Goal: Information Seeking & Learning: Learn about a topic

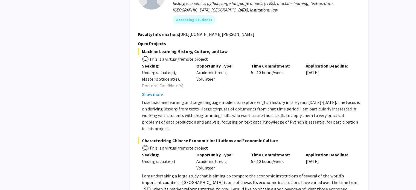
scroll to position [1974, 0]
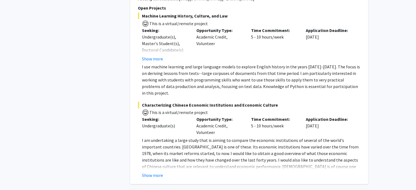
click at [178, 137] on p "I am undertaking a large study that is aiming to compare the economic instituti…" at bounding box center [251, 156] width 218 height 39
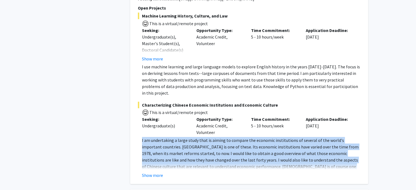
click at [178, 137] on p "I am undertaking a large study that is aiming to compare the economic instituti…" at bounding box center [251, 156] width 218 height 39
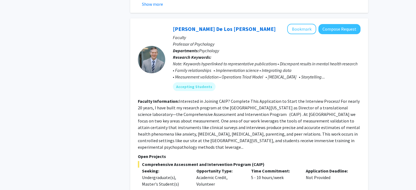
scroll to position [2145, 0]
click at [209, 98] on fg-read-more "Interested in Joining CAIP? Complete This Application to Start the Interview Pr…" at bounding box center [249, 123] width 222 height 51
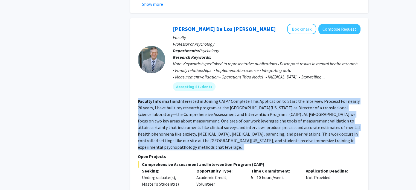
click at [209, 98] on fg-read-more "Interested in Joining CAIP? Complete This Application to Start the Interview Pr…" at bounding box center [249, 123] width 222 height 51
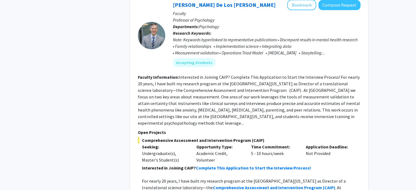
scroll to position [2205, 0]
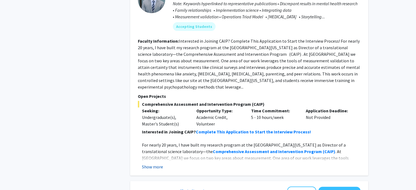
click at [156, 163] on button "Show more" at bounding box center [152, 166] width 21 height 7
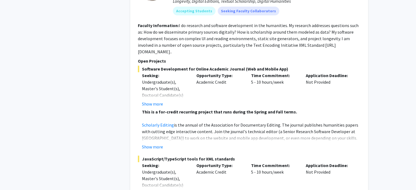
scroll to position [2533, 0]
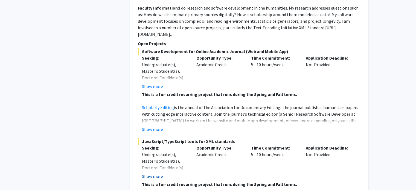
click at [157, 173] on button "Show more" at bounding box center [152, 176] width 21 height 7
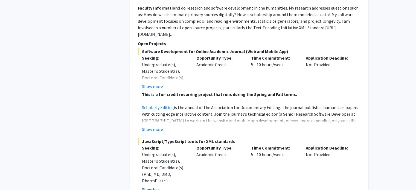
scroll to position [2590, 0]
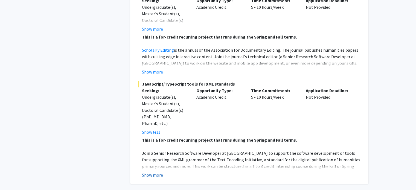
click at [160, 172] on button "Show more" at bounding box center [152, 175] width 21 height 7
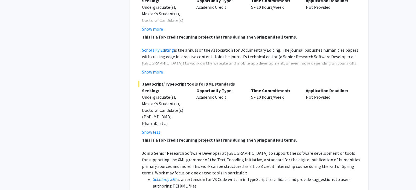
click at [183, 150] on p "Join a Senior Research Software Developer at MITH to support the software devel…" at bounding box center [251, 163] width 218 height 26
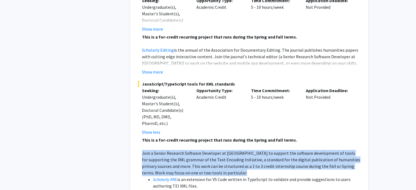
click at [183, 150] on p "Join a Senior Research Software Developer at MITH to support the software devel…" at bounding box center [251, 163] width 218 height 26
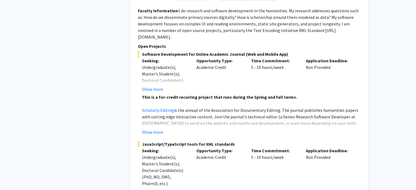
scroll to position [2530, 0]
click at [158, 129] on button "Show more" at bounding box center [152, 132] width 21 height 7
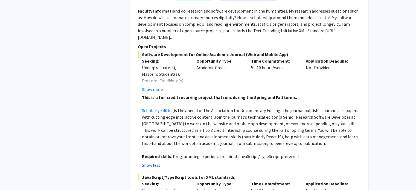
scroll to position [2675, 0]
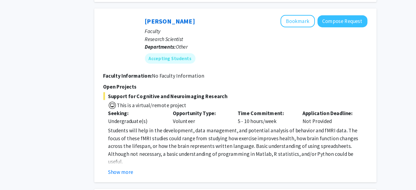
scroll to position [378, 0]
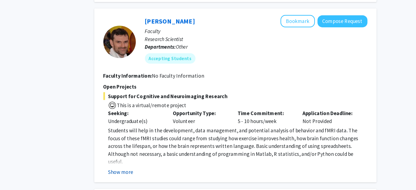
click at [157, 171] on button "Show more" at bounding box center [152, 174] width 21 height 7
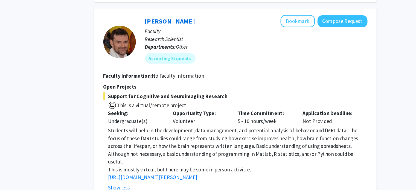
click at [172, 151] on span "Students will help in the development, data management, and potential analysis …" at bounding box center [247, 153] width 211 height 32
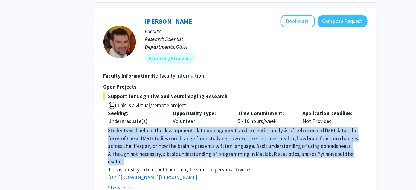
click at [172, 151] on span "Students will help in the development, data management, and potential analysis …" at bounding box center [247, 153] width 211 height 32
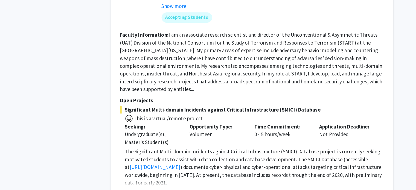
scroll to position [613, 0]
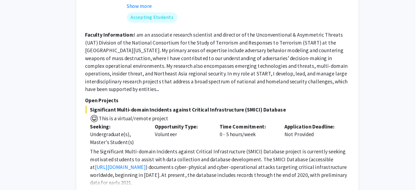
click at [151, 173] on p "The Significant Multi-domain Incidents against Critical Infrastructure (SMICI) …" at bounding box center [251, 170] width 218 height 33
click at [151, 189] on button "Show more" at bounding box center [152, 192] width 21 height 7
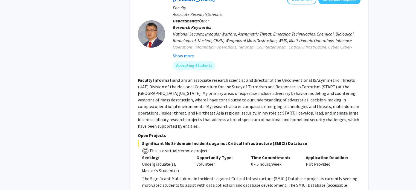
scroll to position [540, 0]
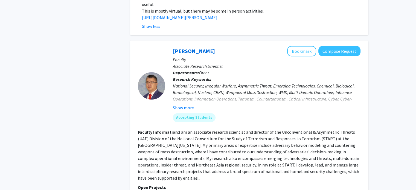
click at [297, 160] on section "Faculty Information: I am an associate research scientist and director of the U…" at bounding box center [249, 155] width 222 height 52
click at [294, 184] on p "Open Projects" at bounding box center [249, 187] width 222 height 7
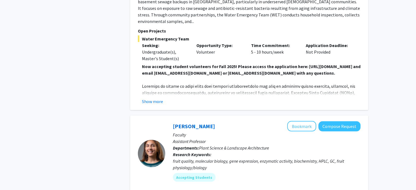
scroll to position [1008, 0]
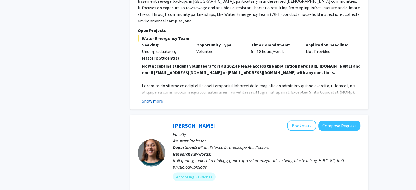
click at [152, 97] on button "Show more" at bounding box center [152, 100] width 21 height 7
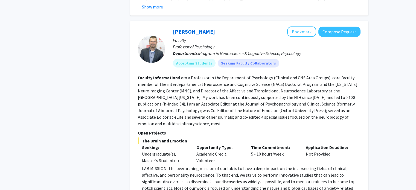
scroll to position [1431, 0]
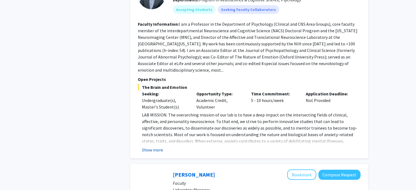
click at [152, 146] on button "Show more" at bounding box center [152, 149] width 21 height 7
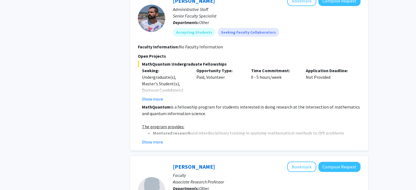
scroll to position [1854, 0]
click at [160, 138] on button "Show more" at bounding box center [152, 141] width 21 height 7
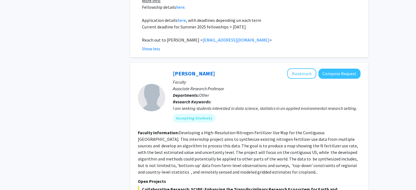
scroll to position [2258, 0]
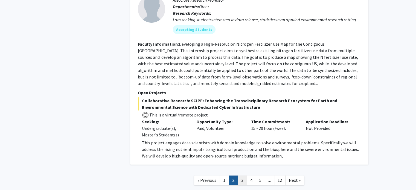
click at [240, 175] on link "3" at bounding box center [241, 180] width 9 height 10
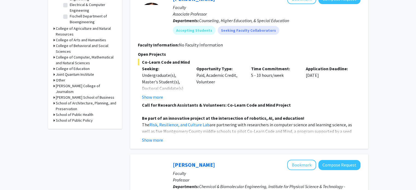
scroll to position [246, 0]
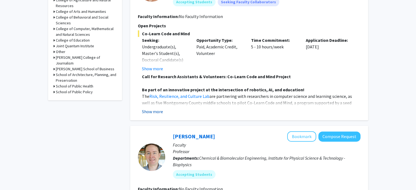
click at [156, 111] on button "Show more" at bounding box center [152, 111] width 21 height 7
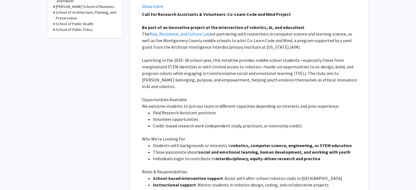
scroll to position [328, 0]
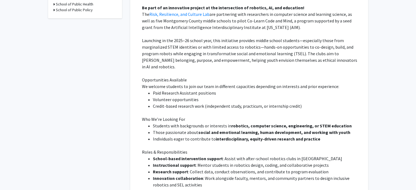
click at [276, 77] on p "Opportunities Available" at bounding box center [251, 80] width 218 height 7
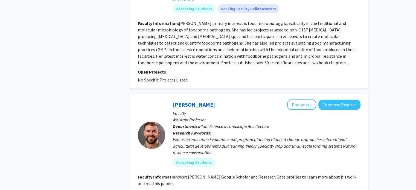
scroll to position [1620, 0]
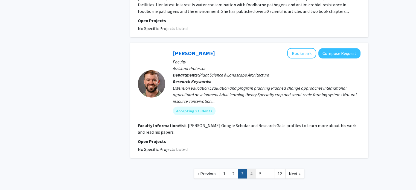
click at [252, 169] on link "4" at bounding box center [250, 174] width 9 height 10
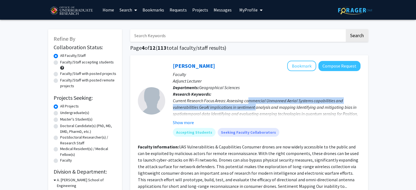
drag, startPoint x: 250, startPoint y: 99, endPoint x: 256, endPoint y: 107, distance: 9.6
click at [256, 107] on div "Current Research Focus Areas: Assessing commercial Unmanned Aerial Systems capa…" at bounding box center [266, 110] width 187 height 26
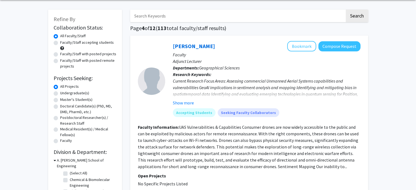
scroll to position [55, 0]
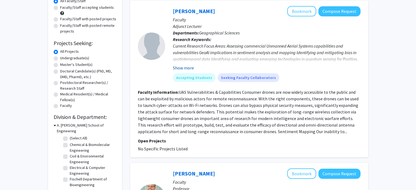
click at [189, 67] on button "Show more" at bounding box center [183, 67] width 21 height 7
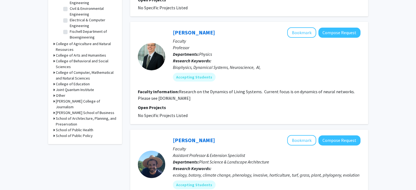
scroll to position [204, 0]
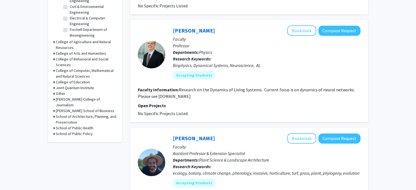
drag, startPoint x: 202, startPoint y: 95, endPoint x: 158, endPoint y: 100, distance: 44.3
click at [158, 100] on fg-search-faculty "Wolfgang Losert Bookmark Compose Request Faculty Professor Departments: Physics…" at bounding box center [249, 70] width 222 height 91
drag, startPoint x: 302, startPoint y: 78, endPoint x: 309, endPoint y: 97, distance: 20.1
click at [303, 78] on div "Accepting Students" at bounding box center [267, 75] width 190 height 11
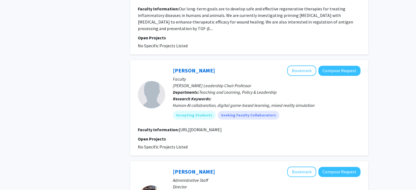
scroll to position [778, 0]
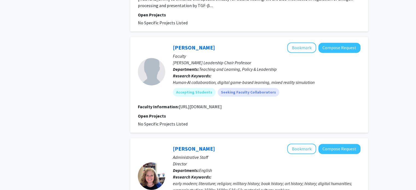
drag, startPoint x: 178, startPoint y: 104, endPoint x: 309, endPoint y: 102, distance: 130.6
click at [309, 103] on section "Faculty Information: https://education.umd.edu/research-and-impact/labs/regal" at bounding box center [249, 106] width 222 height 7
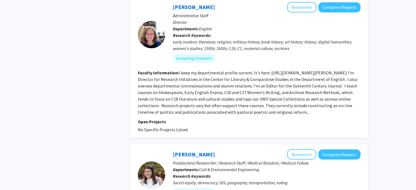
scroll to position [942, 0]
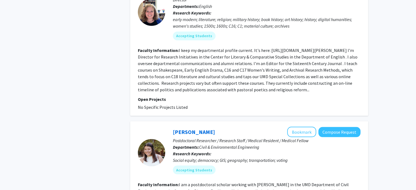
click at [258, 50] on fg-read-more "I keep my departmental profile current. It's here: https://english.umd.edu/dire…" at bounding box center [247, 70] width 219 height 45
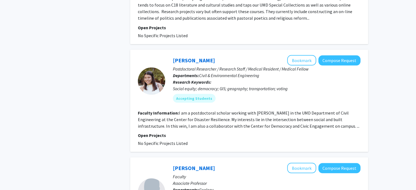
scroll to position [1079, 0]
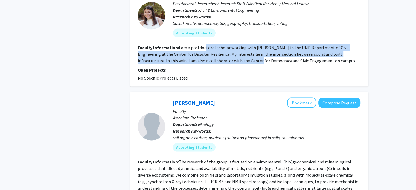
drag, startPoint x: 205, startPoint y: 45, endPoint x: 224, endPoint y: 57, distance: 22.9
click at [224, 57] on fg-read-more "I am a postdoctoral scholar working with Dr. Deb Niemeier in the UMD Department…" at bounding box center [248, 54] width 221 height 19
drag, startPoint x: 224, startPoint y: 57, endPoint x: 228, endPoint y: 57, distance: 3.3
click at [225, 57] on fg-read-more "I am a postdoctoral scholar working with Dr. Deb Niemeier in the UMD Department…" at bounding box center [248, 54] width 221 height 19
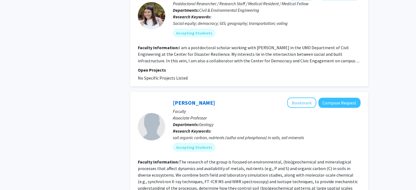
click at [247, 61] on fg-read-more "I am a postdoctoral scholar working with Dr. Deb Niemeier in the UMD Department…" at bounding box center [248, 54] width 221 height 19
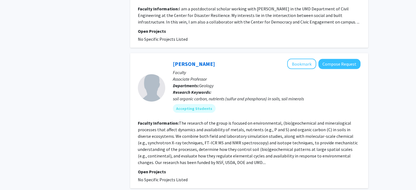
scroll to position [1174, 0]
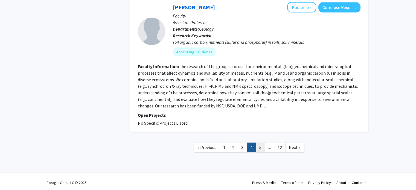
click at [262, 146] on link "5" at bounding box center [260, 148] width 9 height 10
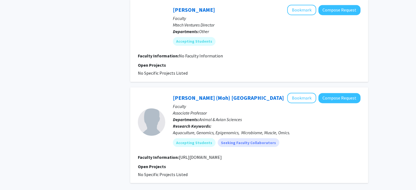
scroll to position [929, 0]
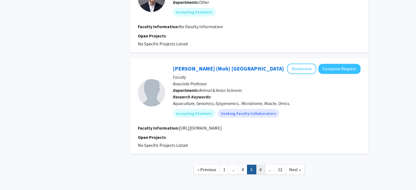
click at [258, 169] on link "6" at bounding box center [260, 170] width 9 height 10
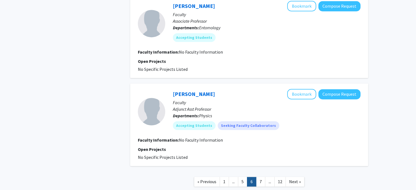
scroll to position [811, 0]
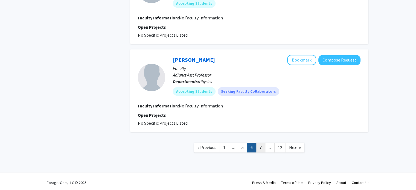
click at [260, 144] on link "7" at bounding box center [260, 148] width 9 height 10
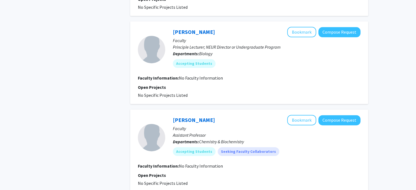
scroll to position [798, 0]
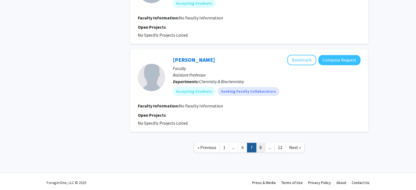
click at [260, 143] on link "8" at bounding box center [260, 148] width 9 height 10
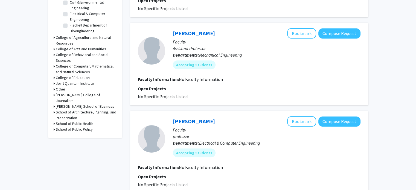
scroll to position [164, 0]
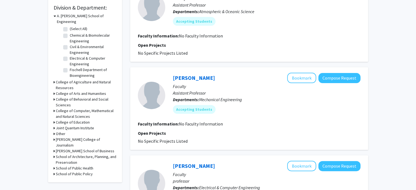
click at [52, 105] on div "Refine By Collaboration Status: Collaboration Status All Faculty/Staff Collabor…" at bounding box center [85, 23] width 74 height 317
click at [54, 108] on icon at bounding box center [54, 111] width 1 height 6
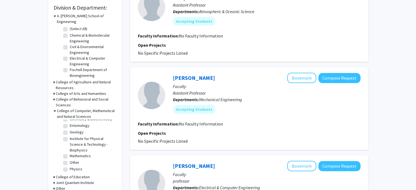
scroll to position [52, 0]
click at [70, 153] on label "Mathematics" at bounding box center [80, 156] width 21 height 6
click at [70, 153] on input "Mathematics" at bounding box center [72, 155] width 4 height 4
checkbox input "true"
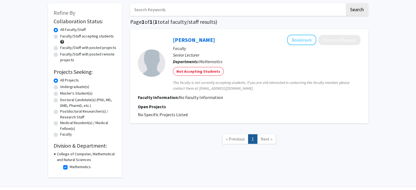
scroll to position [42, 0]
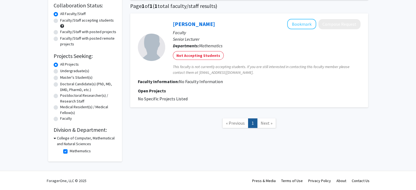
click at [70, 151] on label "Mathematics" at bounding box center [80, 151] width 21 height 6
click at [70, 151] on input "Mathematics" at bounding box center [72, 150] width 4 height 4
checkbox input "false"
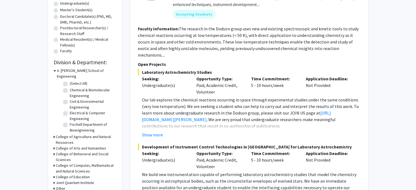
scroll to position [164, 0]
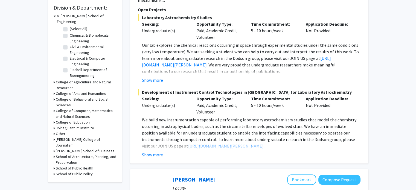
click at [162, 77] on div "Show more" at bounding box center [251, 80] width 218 height 7
click at [156, 77] on button "Show more" at bounding box center [152, 80] width 21 height 7
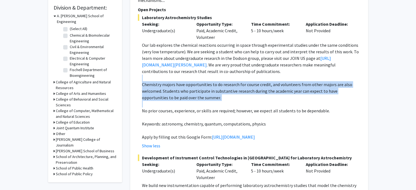
drag, startPoint x: 156, startPoint y: 72, endPoint x: 193, endPoint y: 96, distance: 44.7
click at [193, 96] on div "Our lab explores the chemical reactions occurring in space through experimental…" at bounding box center [251, 91] width 218 height 98
click at [193, 101] on p at bounding box center [251, 104] width 218 height 7
drag, startPoint x: 196, startPoint y: 100, endPoint x: 138, endPoint y: 70, distance: 65.8
click at [138, 70] on fg-read-more "Our lab explores the chemical reactions occurring in space through experimental…" at bounding box center [249, 95] width 222 height 107
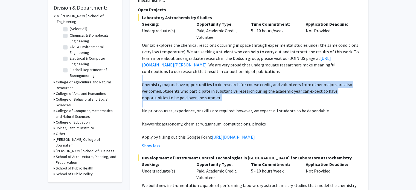
click at [138, 70] on fg-read-more "Our lab explores the chemical reactions occurring in space through experimental…" at bounding box center [249, 95] width 222 height 107
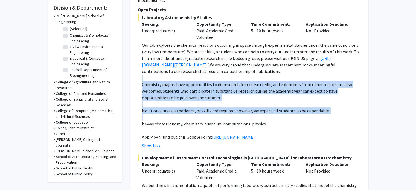
drag, startPoint x: 140, startPoint y: 69, endPoint x: 178, endPoint y: 110, distance: 56.3
click at [178, 110] on fg-read-more "Our lab explores the chemical reactions occurring in space through experimental…" at bounding box center [249, 95] width 222 height 107
click at [178, 114] on p at bounding box center [251, 117] width 218 height 7
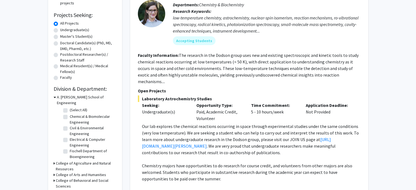
scroll to position [82, 0]
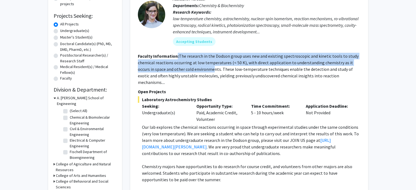
drag, startPoint x: 195, startPoint y: 66, endPoint x: 176, endPoint y: 55, distance: 21.8
click at [176, 55] on section "Faculty Information: The research in the Dodson group uses new and existing spe…" at bounding box center [249, 69] width 222 height 33
click at [176, 55] on b "Faculty Information:" at bounding box center [158, 55] width 41 height 5
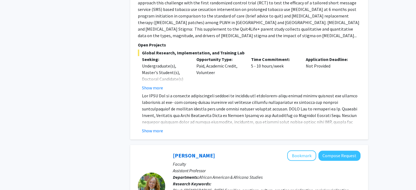
scroll to position [492, 0]
click at [156, 89] on button "Show more" at bounding box center [152, 87] width 21 height 7
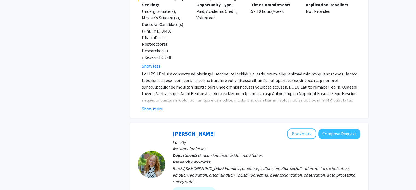
scroll to position [547, 0]
click at [157, 105] on button "Show more" at bounding box center [152, 108] width 21 height 7
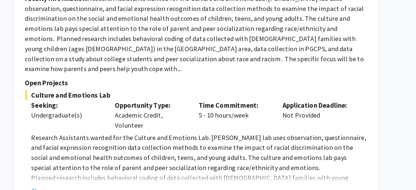
scroll to position [746, 0]
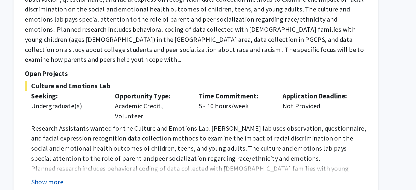
click at [155, 181] on button "Show more" at bounding box center [152, 184] width 21 height 7
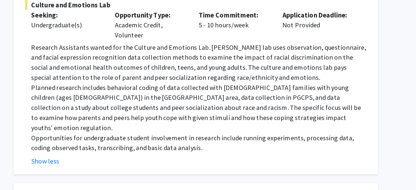
scroll to position [799, 0]
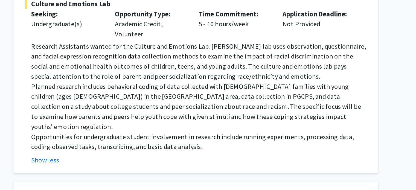
drag, startPoint x: 154, startPoint y: 151, endPoint x: 140, endPoint y: 142, distance: 16.8
click at [140, 142] on fg-read-more "Research Assistants wanted for the Culture and Emotions Lab. Dr. Dunbar’s lab u…" at bounding box center [249, 133] width 222 height 81
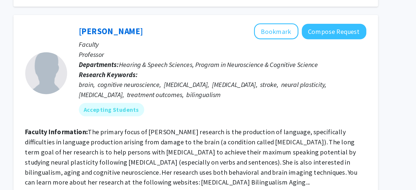
scroll to position [942, 0]
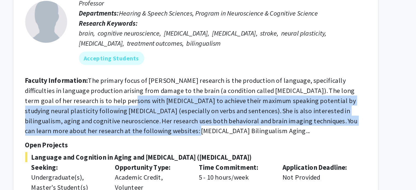
drag, startPoint x: 186, startPoint y: 113, endPoint x: 203, endPoint y: 127, distance: 22.1
click at [203, 127] on fg-read-more "The primary focus of Dr. Faroqi-Shah's research is the production of language, …" at bounding box center [246, 135] width 217 height 38
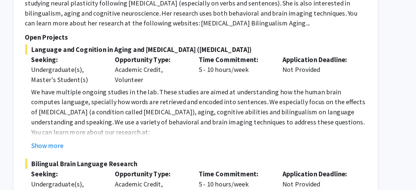
scroll to position [1013, 0]
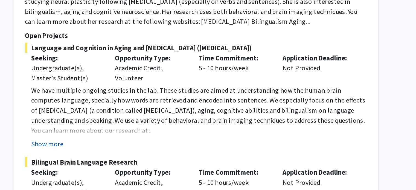
click at [153, 156] on button "Show more" at bounding box center [152, 159] width 21 height 7
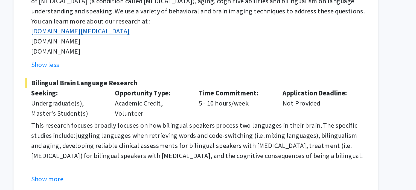
scroll to position [1102, 0]
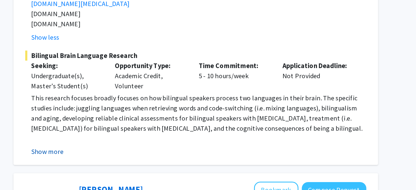
click at [156, 161] on button "Show more" at bounding box center [152, 164] width 21 height 7
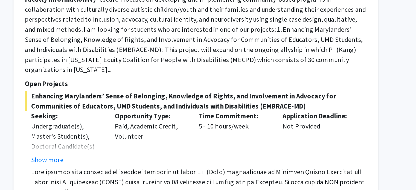
scroll to position [1370, 0]
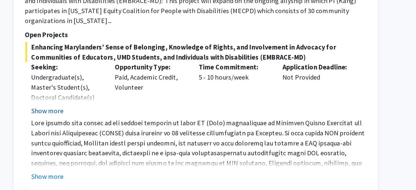
click at [151, 135] on button "Show more" at bounding box center [152, 138] width 21 height 7
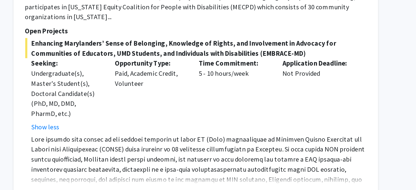
scroll to position [1423, 0]
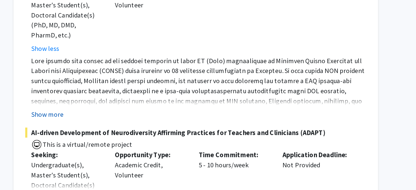
click at [156, 137] on button "Show more" at bounding box center [152, 140] width 21 height 7
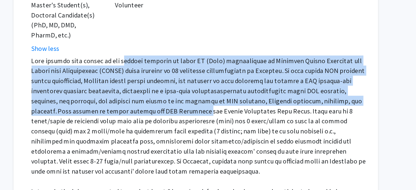
drag, startPoint x: 200, startPoint y: 89, endPoint x: 204, endPoint y: 116, distance: 27.4
click at [204, 116] on p at bounding box center [251, 141] width 218 height 79
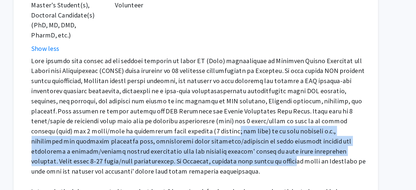
drag, startPoint x: 216, startPoint y: 152, endPoint x: 210, endPoint y: 132, distance: 21.4
click at [210, 132] on p at bounding box center [251, 141] width 218 height 79
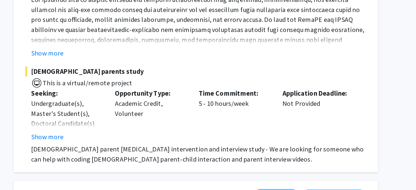
scroll to position [1631, 0]
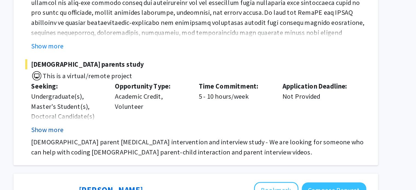
click at [151, 147] on button "Show more" at bounding box center [152, 150] width 21 height 7
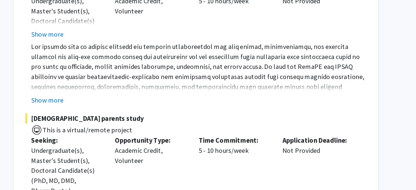
scroll to position [1631, 0]
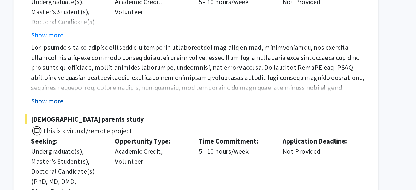
click at [158, 93] on button "Show more" at bounding box center [152, 96] width 21 height 7
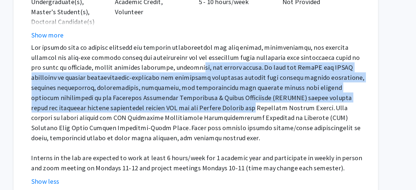
drag, startPoint x: 231, startPoint y: 55, endPoint x: 241, endPoint y: 77, distance: 24.6
click at [241, 77] on p at bounding box center [251, 91] width 218 height 66
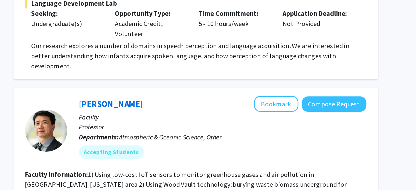
scroll to position [1987, 0]
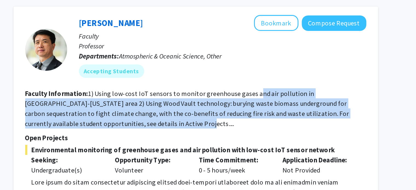
drag, startPoint x: 270, startPoint y: 119, endPoint x: 288, endPoint y: 99, distance: 26.9
click at [288, 124] on section "Faculty Information: 1) Using low-cost IoT sensors to monitor greenhouse gases …" at bounding box center [249, 137] width 222 height 26
click at [288, 124] on fg-read-more "1) Using low-cost IoT sensors to monitor greenhouse gases and air pollution in …" at bounding box center [243, 136] width 211 height 25
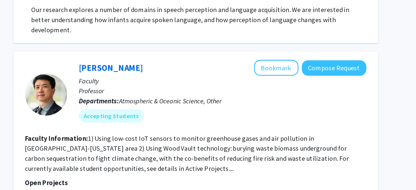
scroll to position [1987, 0]
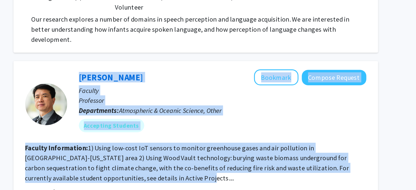
drag, startPoint x: 148, startPoint y: 98, endPoint x: 241, endPoint y: 118, distance: 95.2
click at [241, 118] on fg-search-faculty "Ning Zeng Bookmark Compose Request Faculty Professor Departments: Atmospheric &…" at bounding box center [249, 183] width 222 height 215
click at [241, 124] on section "Faculty Information: 1) Using low-cost IoT sensors to monitor greenhouse gases …" at bounding box center [249, 137] width 222 height 26
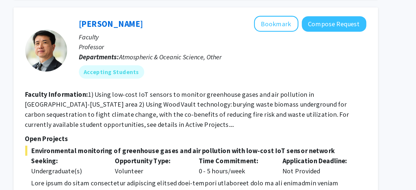
scroll to position [2040, 0]
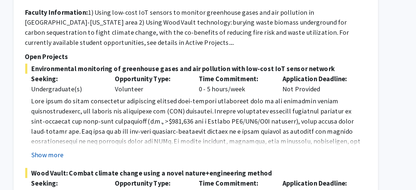
click at [158, 163] on button "Show more" at bounding box center [152, 166] width 21 height 7
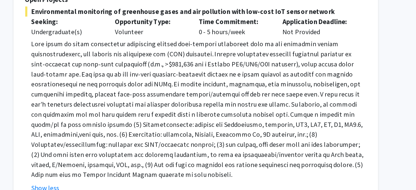
scroll to position [2094, 0]
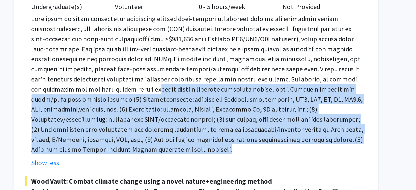
drag, startPoint x: 283, startPoint y: 136, endPoint x: 213, endPoint y: 99, distance: 79.6
click at [213, 99] on p at bounding box center [251, 121] width 218 height 92
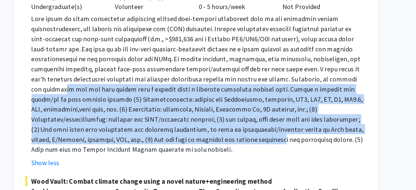
drag, startPoint x: 154, startPoint y: 97, endPoint x: 320, endPoint y: 127, distance: 168.4
click at [320, 127] on p at bounding box center [251, 121] width 218 height 92
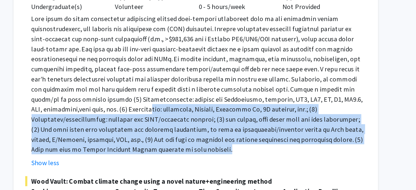
drag, startPoint x: 310, startPoint y: 138, endPoint x: 215, endPoint y: 113, distance: 98.2
click at [215, 113] on p at bounding box center [251, 121] width 218 height 92
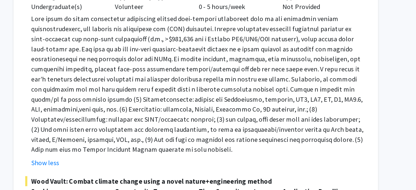
click at [235, 130] on p at bounding box center [251, 121] width 218 height 92
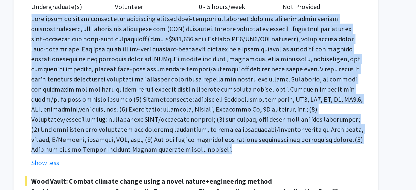
click at [235, 130] on p at bounding box center [251, 121] width 218 height 92
click at [239, 124] on p at bounding box center [251, 121] width 218 height 92
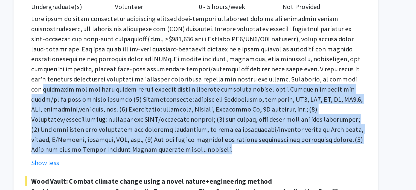
drag, startPoint x: 270, startPoint y: 136, endPoint x: 139, endPoint y: 95, distance: 137.1
click at [139, 95] on fg-read-more "Show less" at bounding box center [249, 125] width 222 height 101
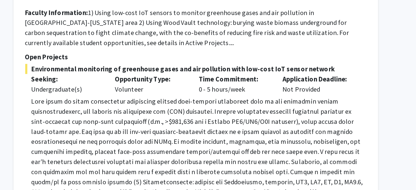
click at [153, 54] on div "Environmental monitoring of greenhouse gases and air pollution with low-cost Io…" at bounding box center [249, 115] width 222 height 122
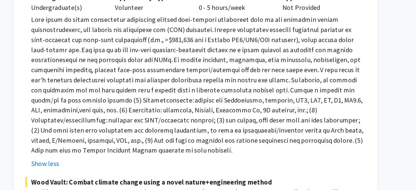
scroll to position [2201, 0]
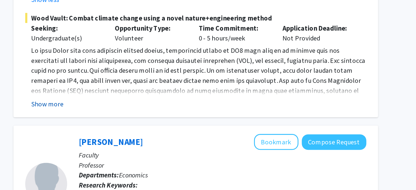
click at [152, 130] on button "Show more" at bounding box center [152, 133] width 21 height 7
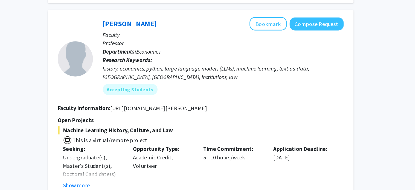
scroll to position [2453, 0]
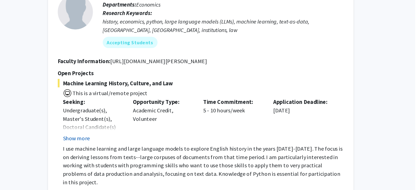
click at [155, 146] on button "Show more" at bounding box center [152, 149] width 21 height 7
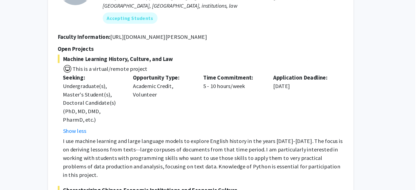
scroll to position [2496, 0]
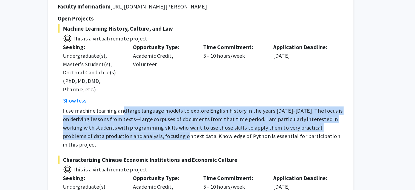
drag, startPoint x: 201, startPoint y: 105, endPoint x: 213, endPoint y: 113, distance: 14.8
click at [213, 125] on p "I use machine learning and large language models to explore English history in …" at bounding box center [251, 141] width 218 height 33
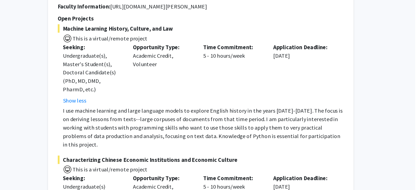
click at [249, 125] on p "I use machine learning and large language models to explore English history in …" at bounding box center [251, 141] width 218 height 33
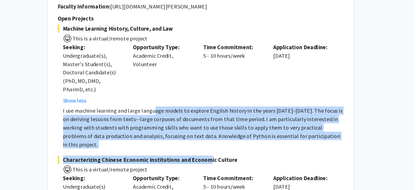
drag, startPoint x: 249, startPoint y: 118, endPoint x: 211, endPoint y: 92, distance: 45.9
click at [211, 92] on fg-project-list "Machine Learning History, Culture, and Law This is a virtual/remote project See…" at bounding box center [249, 150] width 222 height 179
click at [211, 125] on p "I use machine learning and large language models to explore English history in …" at bounding box center [251, 141] width 218 height 33
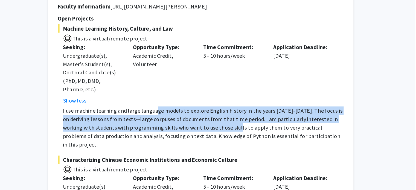
drag, startPoint x: 253, startPoint y: 104, endPoint x: 265, endPoint y: 107, distance: 12.3
click at [265, 125] on p "I use machine learning and large language models to explore English history in …" at bounding box center [251, 141] width 218 height 33
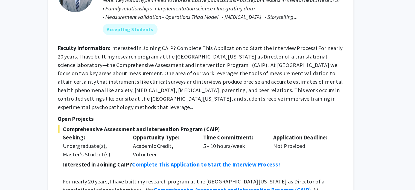
scroll to position [2750, 0]
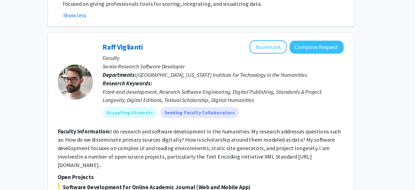
scroll to position [3004, 0]
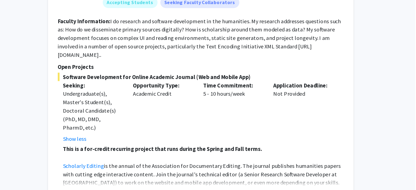
scroll to position [3068, 0]
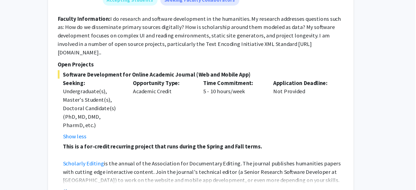
click at [153, 187] on button "Show more" at bounding box center [152, 190] width 21 height 7
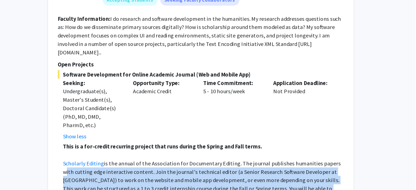
drag, startPoint x: 142, startPoint y: 118, endPoint x: 199, endPoint y: 139, distance: 61.3
click at [199, 166] on p "Scholarly Editing is the annual of the Association for Documentary Editing. The…" at bounding box center [251, 185] width 218 height 39
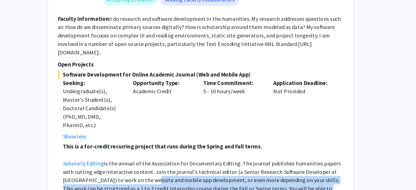
drag, startPoint x: 234, startPoint y: 143, endPoint x: 197, endPoint y: 119, distance: 44.6
click at [197, 166] on p "Scholarly Editing is the annual of the Association for Documentary Editing. The…" at bounding box center [251, 185] width 218 height 39
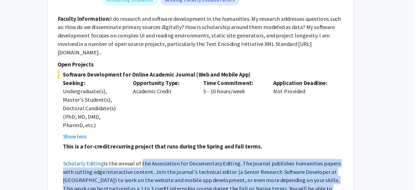
drag, startPoint x: 201, startPoint y: 106, endPoint x: 212, endPoint y: 134, distance: 30.3
click at [212, 166] on p "Scholarly Editing is the annual of the Association for Documentary Editing. The…" at bounding box center [251, 185] width 218 height 39
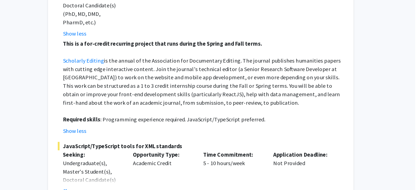
scroll to position [3153, 0]
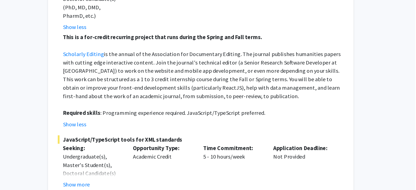
click at [158, 160] on fg-read-more "Undergraduate(s), Master's Student(s), Doctoral Candidate(s) (PhD, MD, DMD, Pha…" at bounding box center [165, 174] width 46 height 28
click at [155, 182] on button "Show more" at bounding box center [152, 185] width 21 height 7
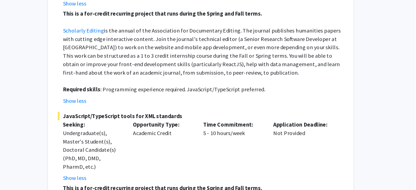
scroll to position [3238, 0]
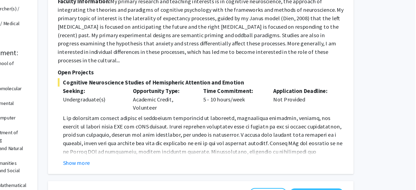
scroll to position [106, 0]
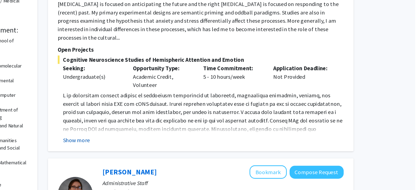
click at [151, 148] on button "Show more" at bounding box center [152, 151] width 21 height 7
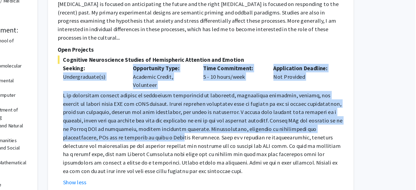
drag, startPoint x: 139, startPoint y: 105, endPoint x: 201, endPoint y: 144, distance: 73.1
click at [201, 144] on div "Cognitive Neuroscience Studies of Hemispheric Attention and Emotion Seeking: Un…" at bounding box center [249, 136] width 222 height 102
click at [201, 144] on p at bounding box center [251, 146] width 218 height 66
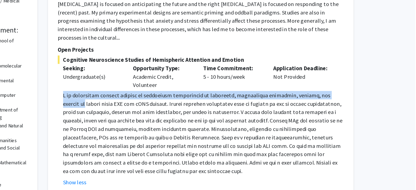
drag, startPoint x: 137, startPoint y: 110, endPoint x: 375, endPoint y: 106, distance: 237.5
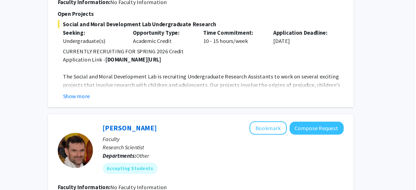
scroll to position [319, 0]
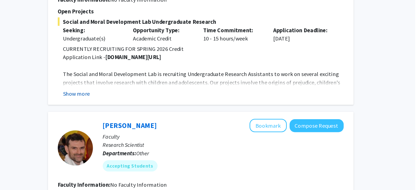
click at [158, 111] on button "Show more" at bounding box center [152, 114] width 21 height 7
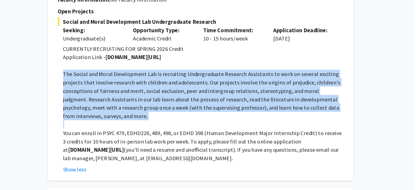
drag, startPoint x: 141, startPoint y: 93, endPoint x: 191, endPoint y: 132, distance: 63.2
click at [191, 132] on fg-read-more "CURRENTLY RECRUITING FOR SPRING 2026 Credit Application Link - go.umd.edu/kille…" at bounding box center [249, 127] width 222 height 101
click at [191, 136] on p at bounding box center [251, 139] width 218 height 7
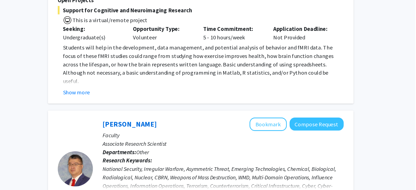
scroll to position [532, 0]
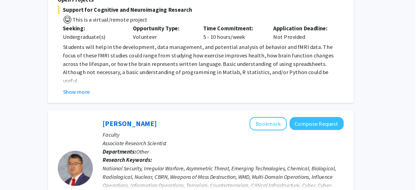
click at [153, 101] on fg-read-more "Students will help in the development, data management, and potential analysis …" at bounding box center [249, 96] width 222 height 42
click at [153, 110] on button "Show more" at bounding box center [152, 113] width 21 height 7
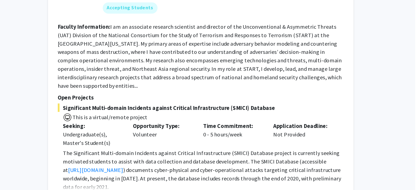
scroll to position [701, 0]
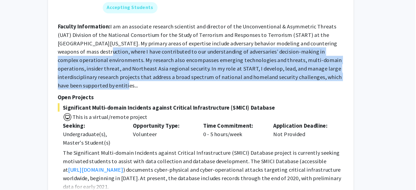
drag, startPoint x: 157, startPoint y: 66, endPoint x: 180, endPoint y: 91, distance: 34.4
click at [180, 91] on section "Faculty Information: I am an associate research scientist and director of the U…" at bounding box center [249, 85] width 222 height 52
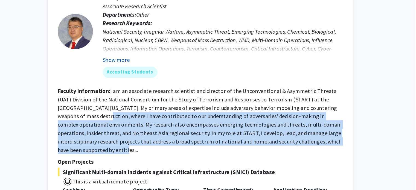
scroll to position [680, 0]
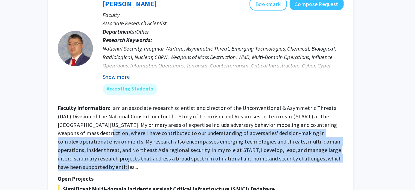
click at [187, 56] on button "Show more" at bounding box center [183, 59] width 21 height 7
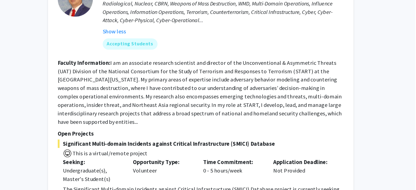
click at [191, 89] on fg-read-more "I am an associate research scientist and director of the Unconventional & Asymm…" at bounding box center [248, 113] width 221 height 51
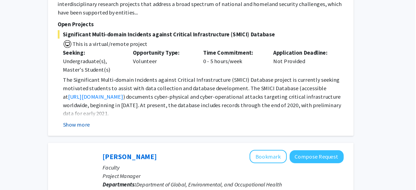
click at [159, 136] on button "Show more" at bounding box center [152, 139] width 21 height 7
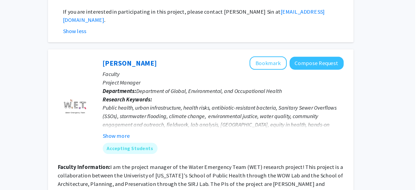
scroll to position [935, 0]
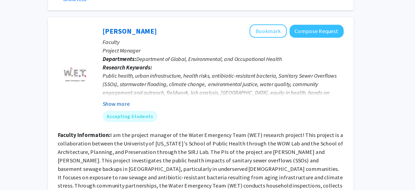
click at [178, 119] on button "Show more" at bounding box center [183, 122] width 21 height 7
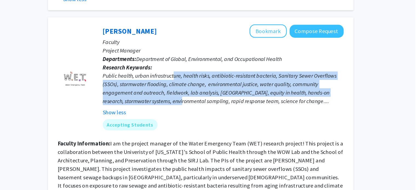
drag, startPoint x: 229, startPoint y: 83, endPoint x: 235, endPoint y: 99, distance: 17.4
click at [235, 99] on div "Public health, urban infrastructure, health risks, antibiotic-resistant bacteri…" at bounding box center [266, 111] width 187 height 26
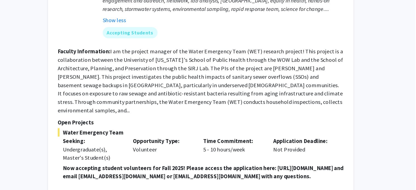
scroll to position [1062, 0]
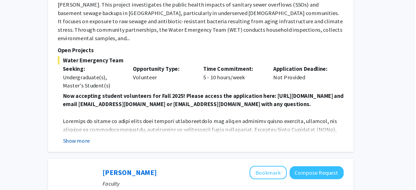
click at [156, 148] on button "Show more" at bounding box center [152, 151] width 21 height 7
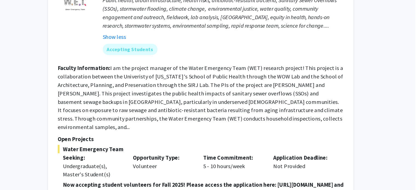
scroll to position [1019, 0]
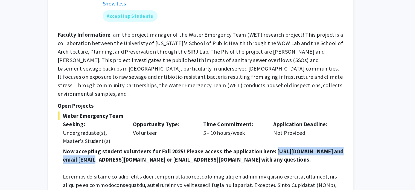
drag, startPoint x: 153, startPoint y: 145, endPoint x: 227, endPoint y: 145, distance: 74.1
click at [227, 157] on strong "Now accepting student volunteers for Fall 2025! Please access the application h…" at bounding box center [251, 163] width 218 height 12
click at [234, 79] on fg-read-more "I am the project manager of the Water Emergency Team (WET) research project! Th…" at bounding box center [249, 91] width 222 height 51
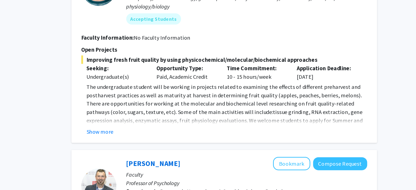
scroll to position [1344, 0]
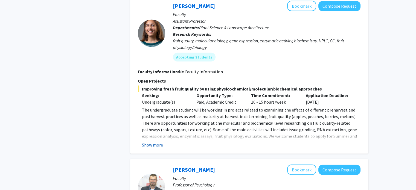
click at [151, 142] on button "Show more" at bounding box center [152, 145] width 21 height 7
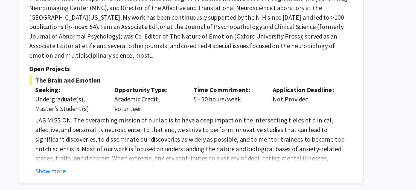
scroll to position [1575, 0]
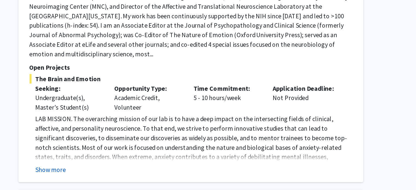
click at [161, 172] on button "Show more" at bounding box center [152, 175] width 21 height 7
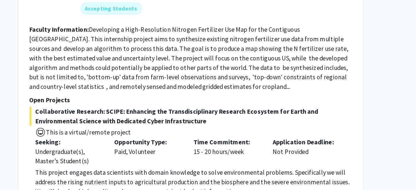
scroll to position [2173, 0]
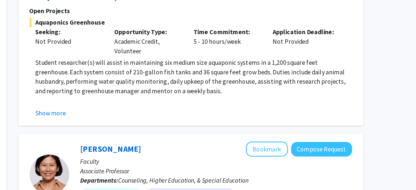
scroll to position [57, 0]
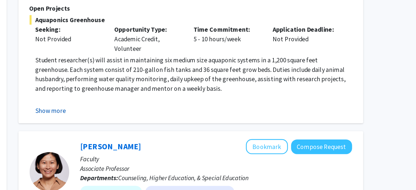
click at [157, 136] on button "Show more" at bounding box center [152, 135] width 21 height 7
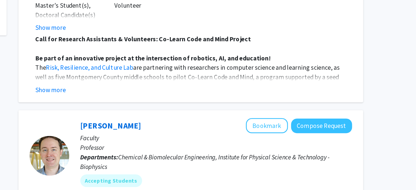
scroll to position [264, 0]
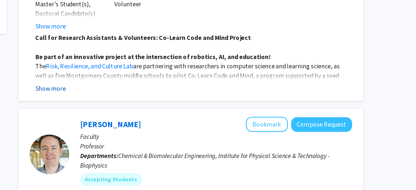
click at [159, 117] on button "Show more" at bounding box center [152, 119] width 21 height 7
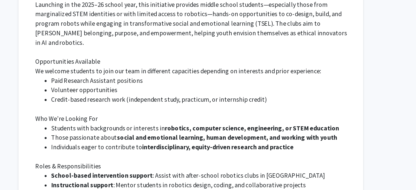
scroll to position [340, 0]
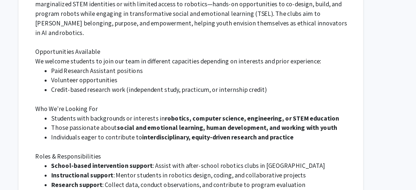
drag, startPoint x: 179, startPoint y: 97, endPoint x: 186, endPoint y: 111, distance: 15.9
click at [186, 111] on ul "Paid Research Assistant positions Volunteer opportunities Credit-based research…" at bounding box center [251, 114] width 218 height 20
click at [187, 117] on li "Credit-based research work (independent study, practicum, or internship credit)" at bounding box center [256, 120] width 207 height 7
click at [198, 124] on p at bounding box center [251, 127] width 218 height 7
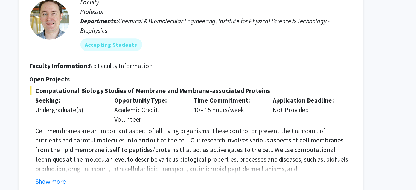
scroll to position [641, 0]
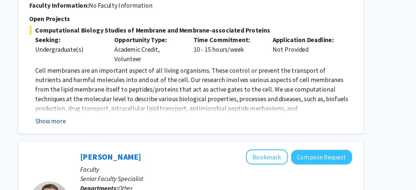
click at [148, 139] on button "Show more" at bounding box center [152, 142] width 21 height 7
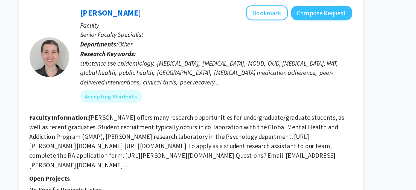
scroll to position [811, 0]
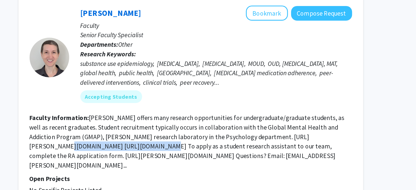
drag, startPoint x: 201, startPoint y: 102, endPoint x: 133, endPoint y: 101, distance: 68.1
click at [133, 101] on div "Amy Billing Bookmark Compose Request Faculty Senior Faculty Specialist Departme…" at bounding box center [249, 91] width 238 height 142
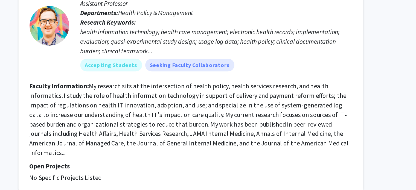
scroll to position [1074, 0]
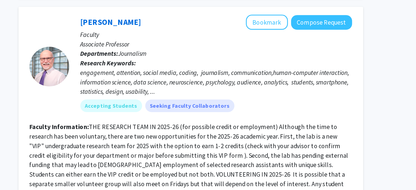
click at [278, 143] on fg-read-more "THE RESEARCH TEAM IN 2025-26 (for possible credit or employment) Although the t…" at bounding box center [248, 168] width 220 height 51
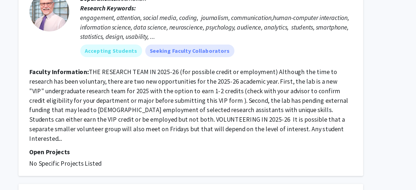
scroll to position [1168, 0]
click at [300, 66] on fg-read-more "THE RESEARCH TEAM IN 2025-26 (for possible credit or employment) Although the t…" at bounding box center [248, 74] width 220 height 51
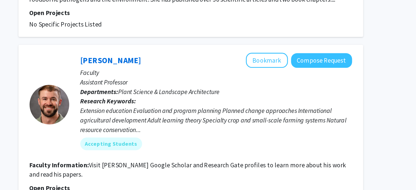
scroll to position [1641, 0]
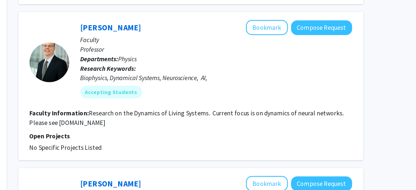
scroll to position [151, 0]
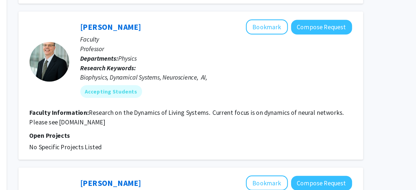
drag, startPoint x: 157, startPoint y: 142, endPoint x: 195, endPoint y: 142, distance: 38.0
click at [195, 142] on section "Faculty Information: Research on the Dynamics of Living Systems. Current focus …" at bounding box center [249, 139] width 222 height 13
drag, startPoint x: 185, startPoint y: 142, endPoint x: 243, endPoint y: 131, distance: 58.5
click at [246, 131] on fg-search-faculty "Wolfgang Losert Bookmark Compose Request Faculty Professor Departments: Physics…" at bounding box center [249, 117] width 222 height 91
drag, startPoint x: 197, startPoint y: 142, endPoint x: 158, endPoint y: 142, distance: 39.4
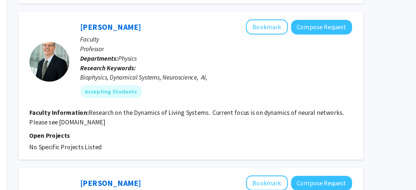
click at [157, 142] on section "Faculty Information: Research on the Dynamics of Living Systems. Current focus …" at bounding box center [249, 139] width 222 height 13
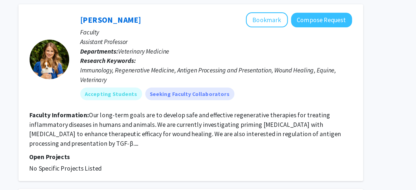
scroll to position [622, 0]
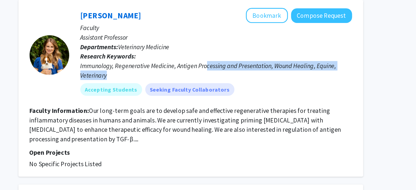
drag, startPoint x: 259, startPoint y: 107, endPoint x: 259, endPoint y: 101, distance: 5.5
click at [259, 101] on div "Immunology, Regenerative Medicine, Antigen Processing and Presentation, Wound H…" at bounding box center [266, 107] width 187 height 13
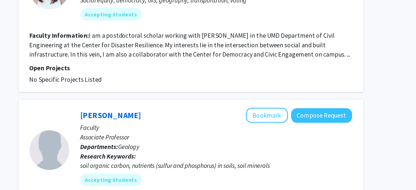
scroll to position [1074, 0]
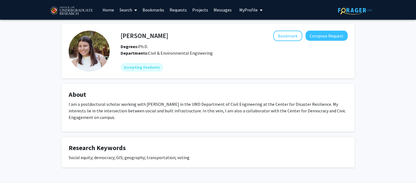
click at [90, 47] on img at bounding box center [89, 51] width 41 height 41
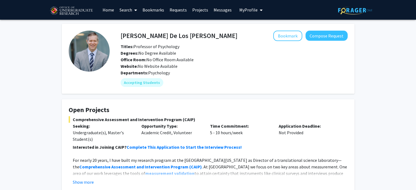
drag, startPoint x: 80, startPoint y: 0, endPoint x: 67, endPoint y: 61, distance: 62.2
click at [65, 62] on fg-card "Andres De Los Reyes Bookmark Compose Request Titles: Professor of Psychology De…" at bounding box center [208, 59] width 292 height 70
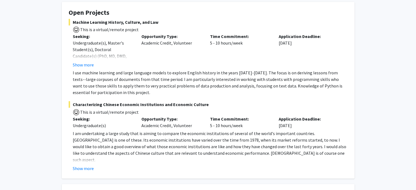
scroll to position [109, 0]
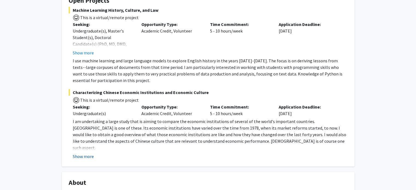
click at [86, 157] on button "Show more" at bounding box center [83, 156] width 21 height 7
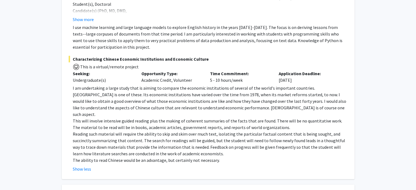
scroll to position [137, 0]
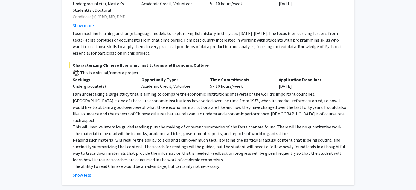
click at [90, 47] on p "I use machine learning and large language models to explore English history in …" at bounding box center [210, 43] width 275 height 26
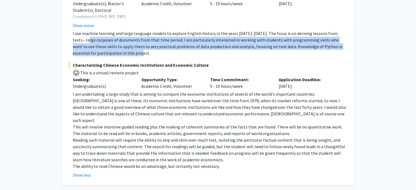
drag, startPoint x: 72, startPoint y: 38, endPoint x: 119, endPoint y: 53, distance: 49.5
click at [119, 53] on fg-read-more "I use machine learning and large language models to explore English history in …" at bounding box center [208, 43] width 279 height 26
click at [119, 53] on p "I use machine learning and large language models to explore English history in …" at bounding box center [210, 43] width 275 height 26
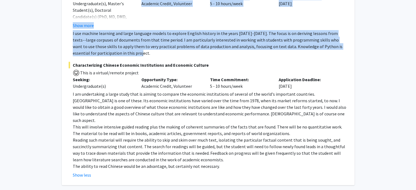
drag, startPoint x: 123, startPoint y: 53, endPoint x: 55, endPoint y: 37, distance: 70.5
click at [55, 37] on div "[PERSON_NAME] Bookmark Compose Request Titles: Professor Degrees: No Degree Ava…" at bounding box center [208, 107] width 416 height 448
click at [67, 45] on fg-card "Open Projects Machine Learning History, Culture, and Law This is a virtual/remo…" at bounding box center [208, 74] width 292 height 222
drag, startPoint x: 122, startPoint y: 56, endPoint x: 67, endPoint y: 34, distance: 59.6
click at [67, 34] on fg-card "Open Projects Machine Learning History, Culture, and Law This is a virtual/remo…" at bounding box center [208, 74] width 292 height 222
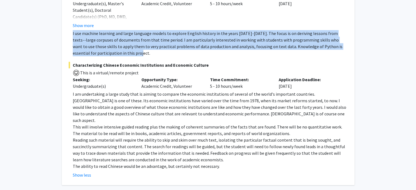
click at [142, 39] on p "I use machine learning and large language models to explore English history in …" at bounding box center [210, 43] width 275 height 26
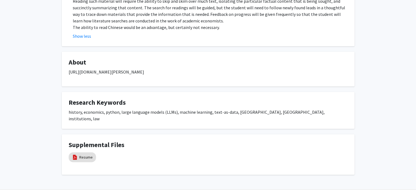
scroll to position [281, 0]
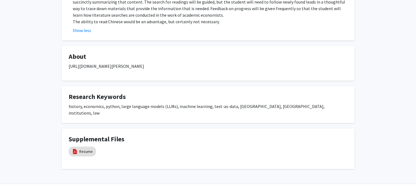
click at [129, 63] on p "[URL][DOMAIN_NAME][PERSON_NAME]" at bounding box center [208, 66] width 279 height 7
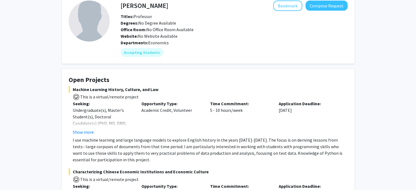
scroll to position [0, 0]
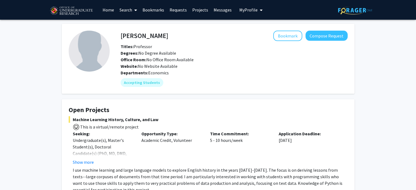
click at [205, 53] on div "Degrees: No Degree Available" at bounding box center [233, 53] width 235 height 7
